Goal: Task Accomplishment & Management: Manage account settings

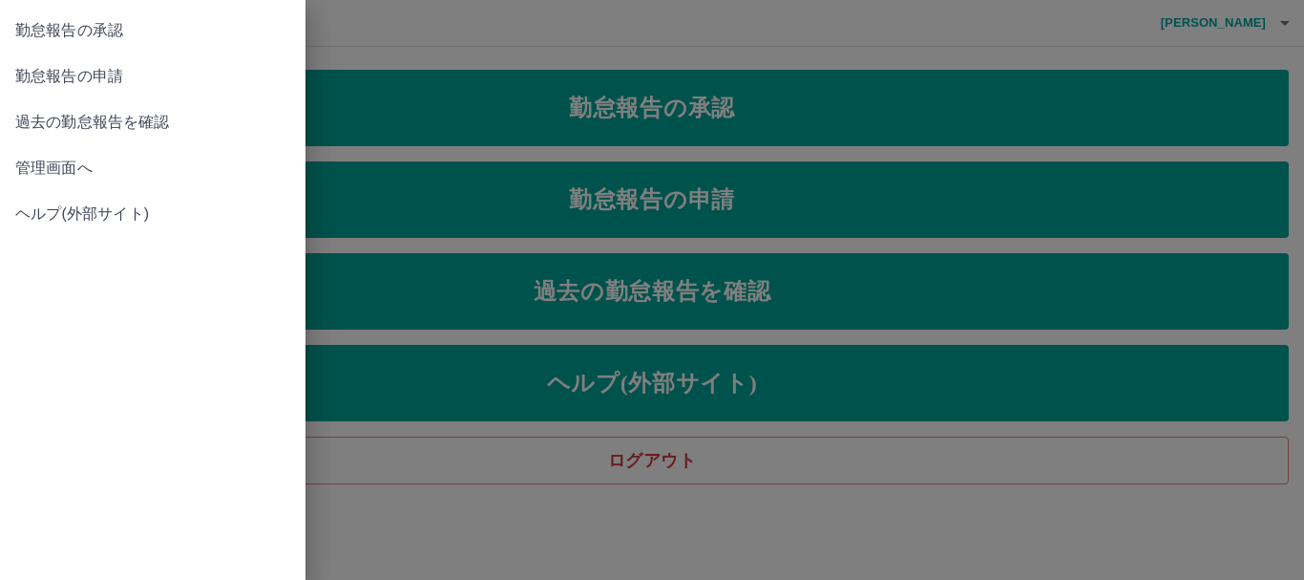
click at [46, 152] on link "管理画面へ" at bounding box center [153, 168] width 306 height 46
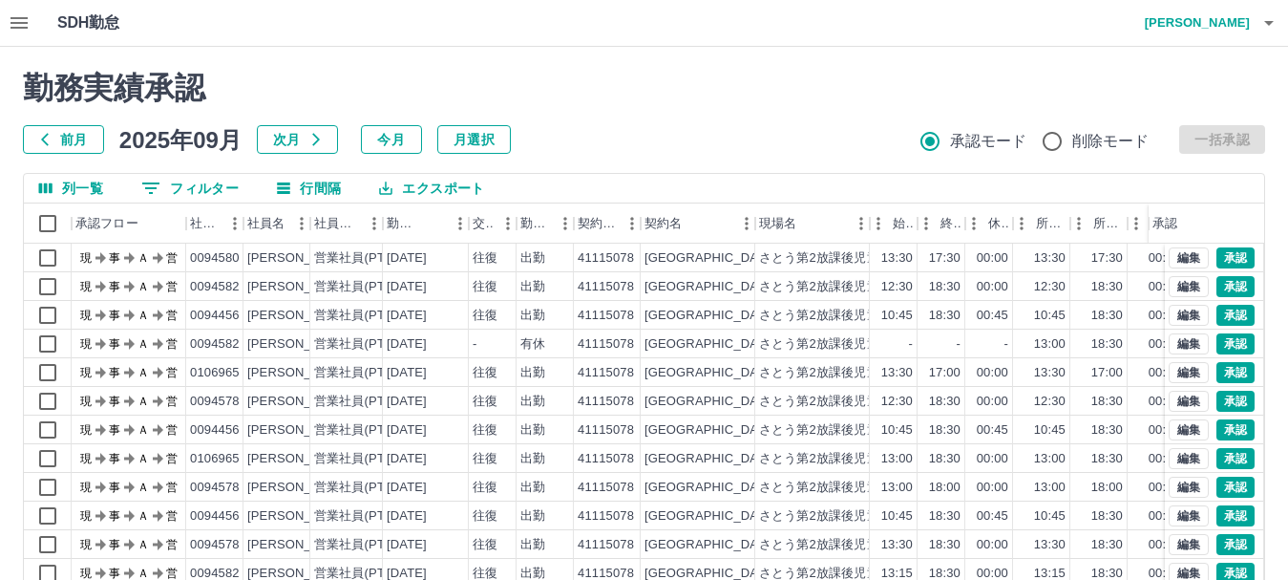
click at [1253, 27] on button "button" at bounding box center [1269, 23] width 38 height 46
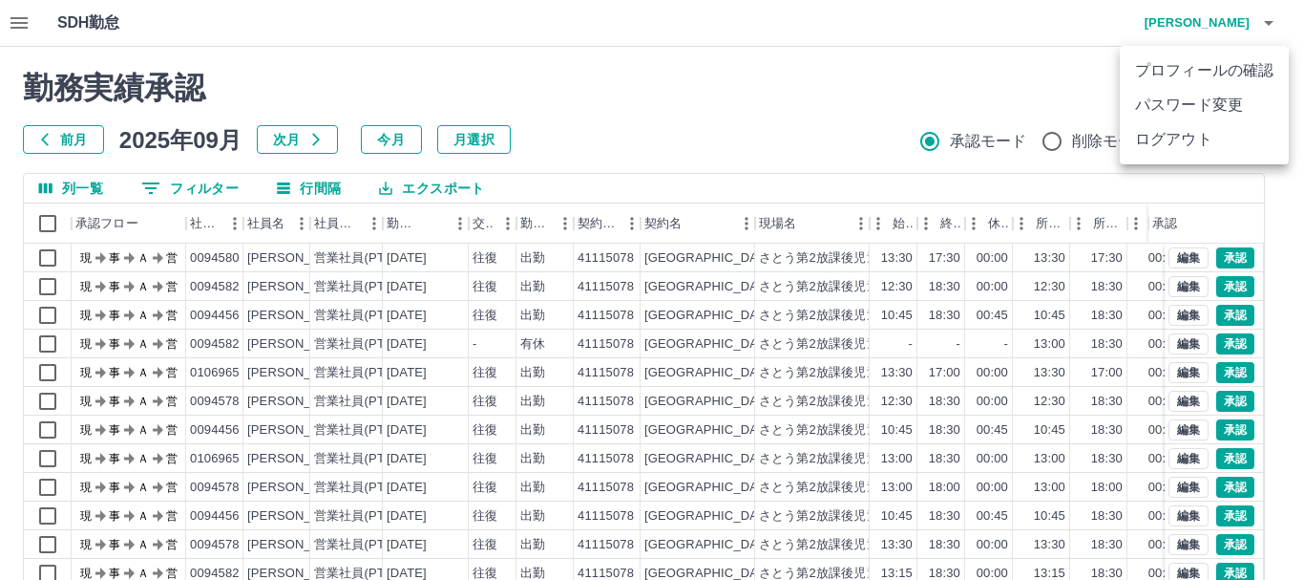
click at [1205, 136] on li "ログアウト" at bounding box center [1204, 139] width 169 height 34
